Goal: Information Seeking & Learning: Learn about a topic

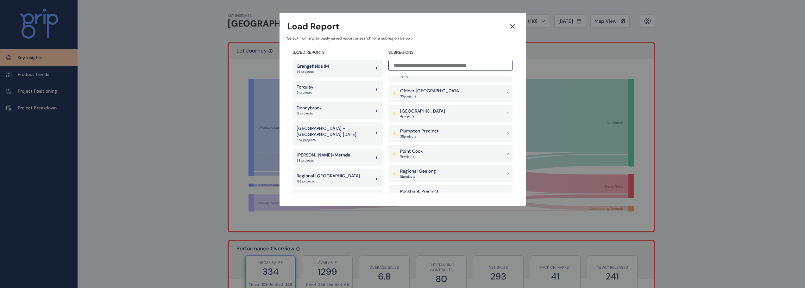
scroll to position [443, 0]
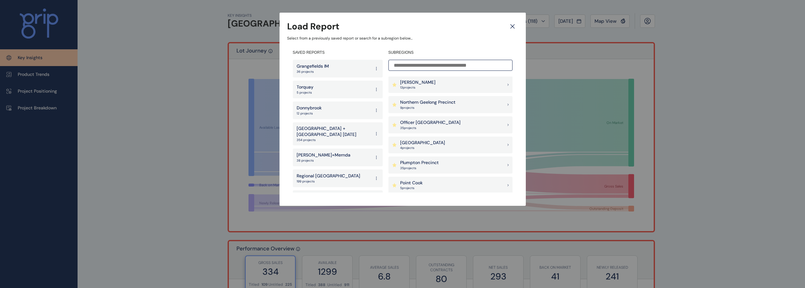
click at [426, 122] on p "Officer [GEOGRAPHIC_DATA]" at bounding box center [430, 123] width 60 height 6
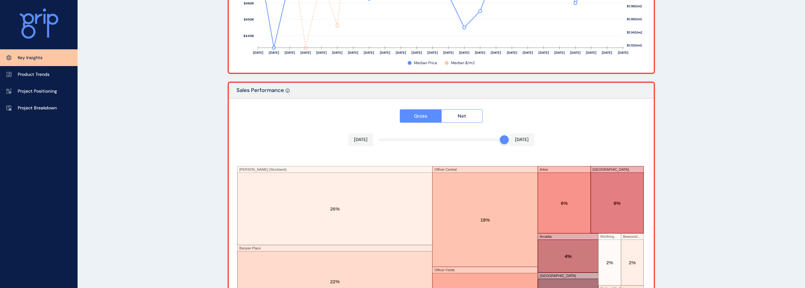
scroll to position [1054, 0]
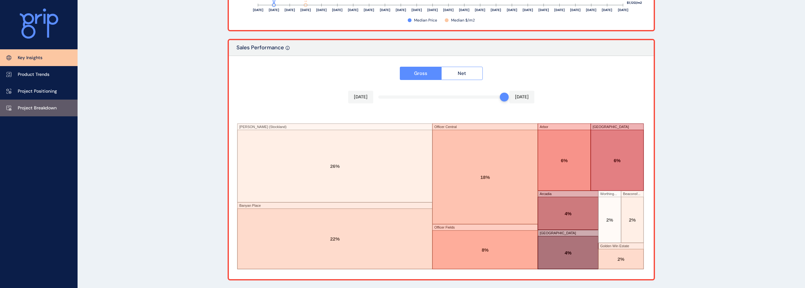
click at [53, 112] on link "Project Breakdown" at bounding box center [39, 108] width 78 height 17
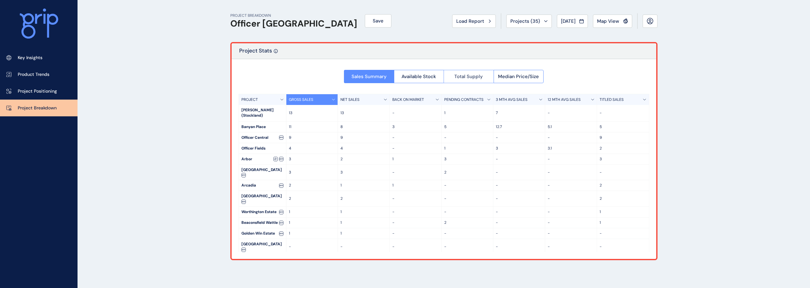
click at [473, 79] on span "Total Supply" at bounding box center [469, 76] width 28 height 6
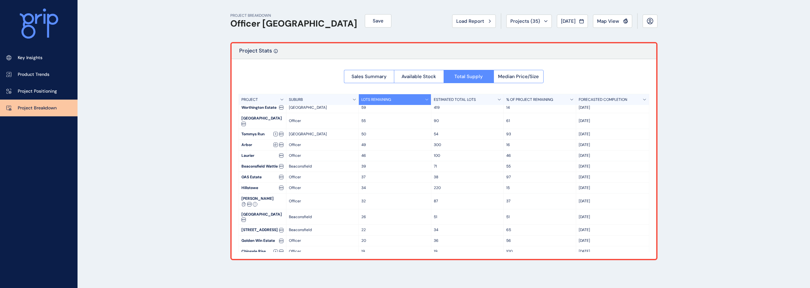
scroll to position [122, 0]
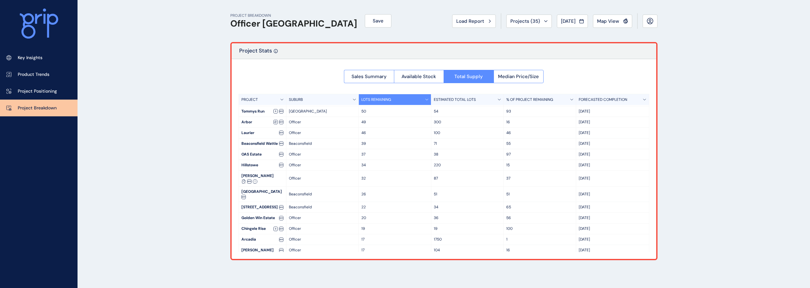
click at [596, 270] on p "Project Completed in Jul '22" at bounding box center [612, 272] width 67 height 5
click at [600, 254] on div "Sales Summary Available Stock Total Supply Median Price/Size PROJECT SUBURB LOT…" at bounding box center [444, 159] width 425 height 200
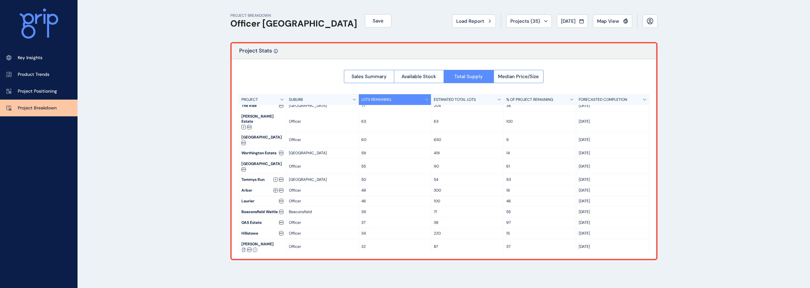
scroll to position [0, 0]
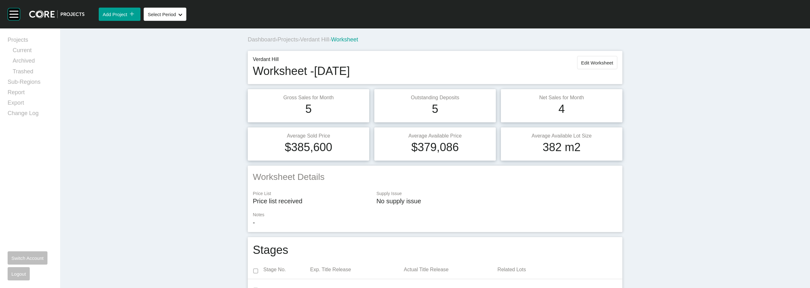
click at [295, 41] on span "Projects" at bounding box center [288, 39] width 21 height 6
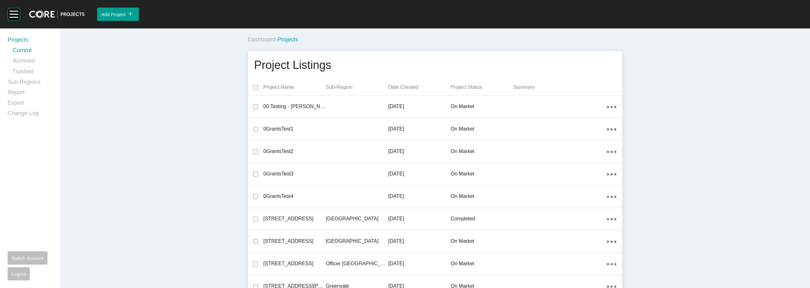
scroll to position [1985, 0]
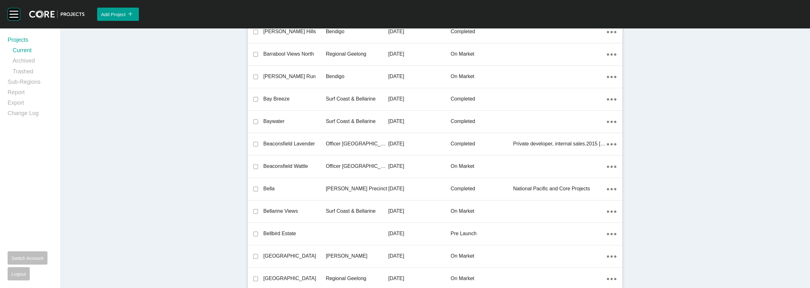
click at [332, 142] on p "Officer [GEOGRAPHIC_DATA]" at bounding box center [357, 144] width 62 height 7
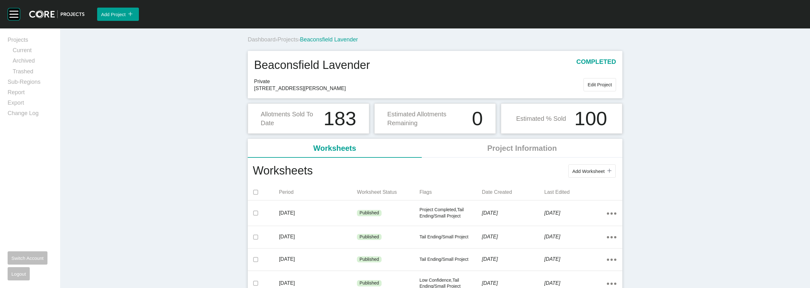
click at [293, 40] on span "Projects" at bounding box center [288, 39] width 21 height 6
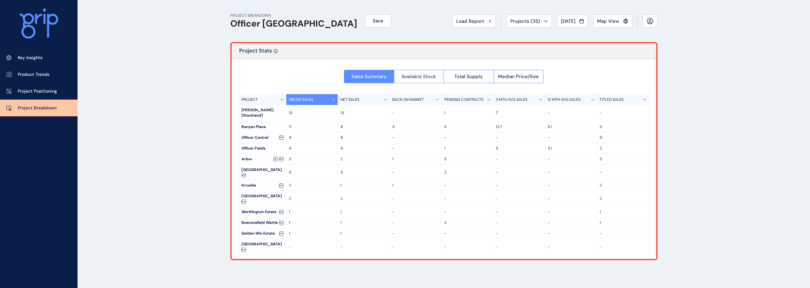
click at [425, 75] on span "Available Stock" at bounding box center [419, 76] width 35 height 6
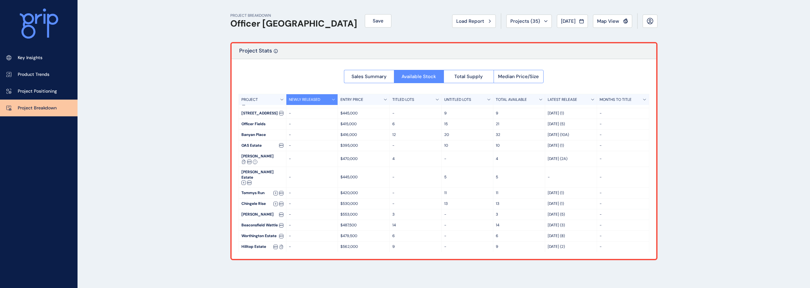
scroll to position [100, 0]
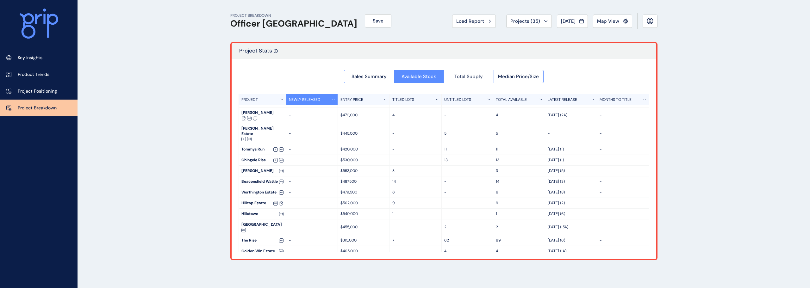
click at [476, 81] on button "Total Supply" at bounding box center [469, 76] width 50 height 13
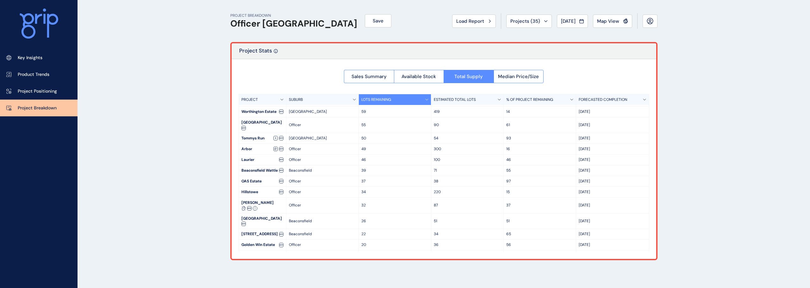
scroll to position [122, 0]
click at [507, 79] on span "Median Price/Size" at bounding box center [518, 76] width 41 height 6
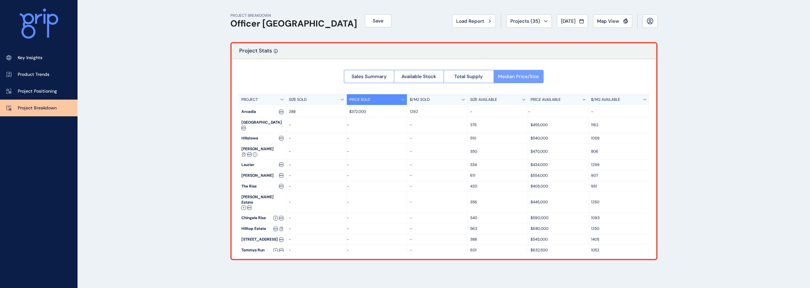
scroll to position [105, 0]
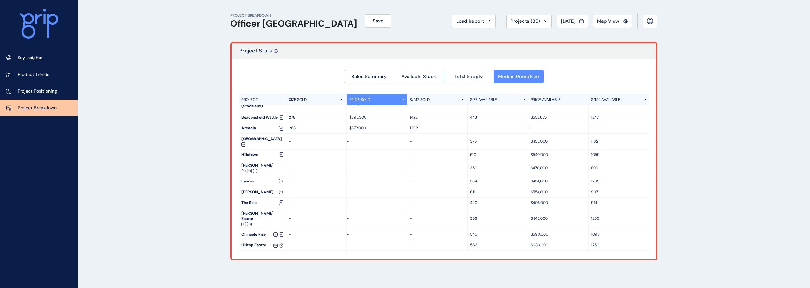
click at [476, 77] on span "Total Supply" at bounding box center [469, 76] width 28 height 6
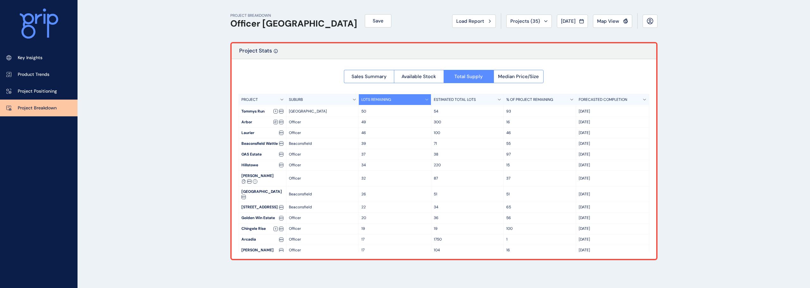
scroll to position [0, 0]
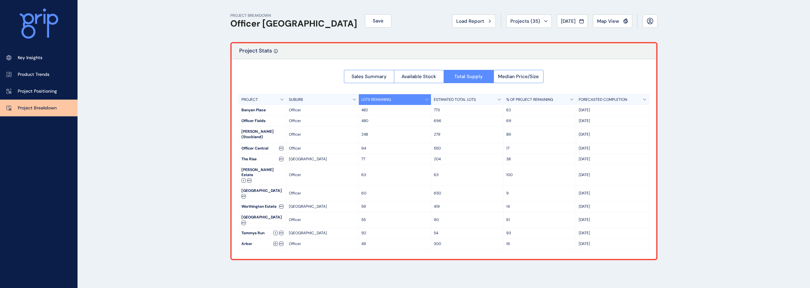
click at [372, 25] on div "PROJECT BREAKDOWN Officer Pakenham Save Load Report Projects ( 35 ) Aug 2025 20…" at bounding box center [443, 21] width 427 height 42
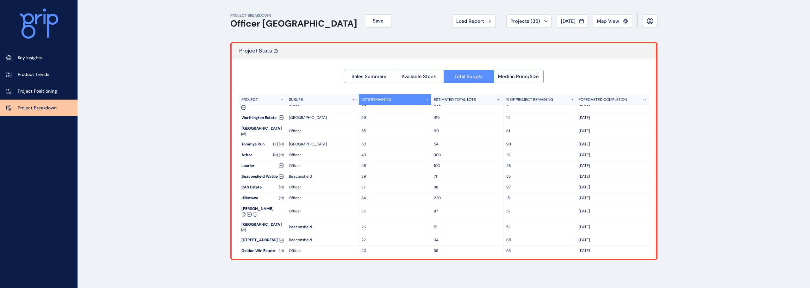
scroll to position [122, 0]
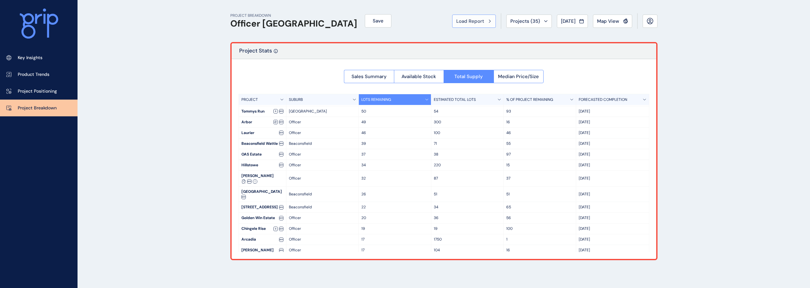
click at [466, 16] on button "Load Report" at bounding box center [474, 21] width 44 height 13
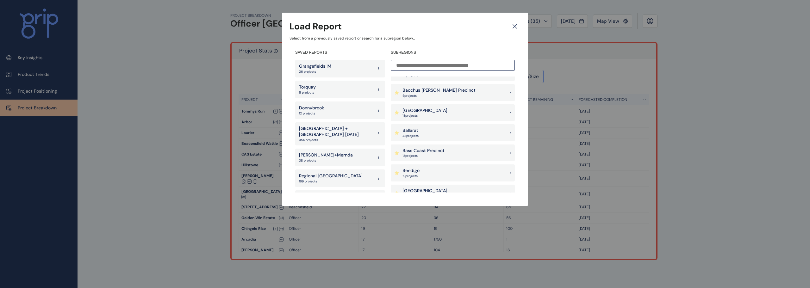
scroll to position [63, 0]
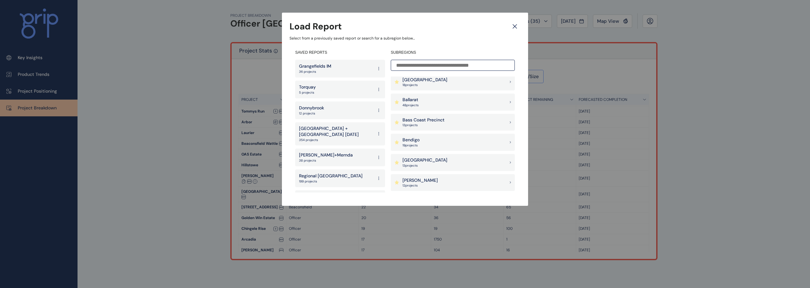
click at [416, 100] on p "Ballarat" at bounding box center [411, 100] width 16 height 6
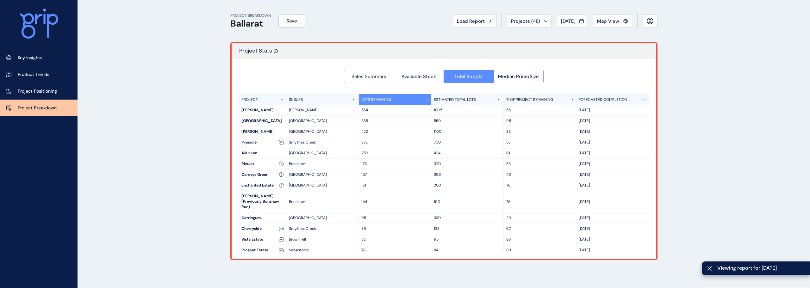
click at [370, 71] on button "Sales Summary" at bounding box center [369, 76] width 50 height 13
